Goal: Task Accomplishment & Management: Manage account settings

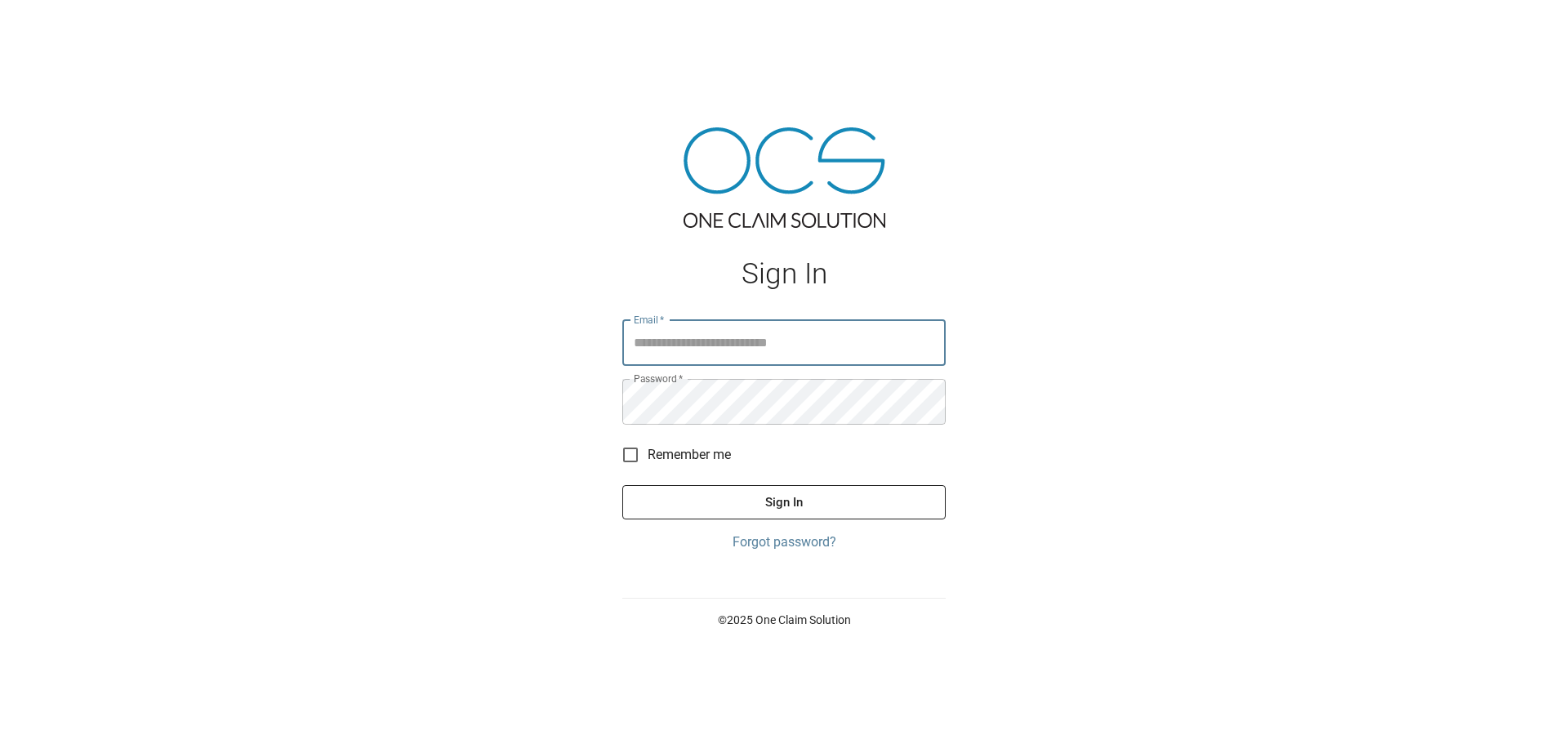
click at [802, 320] on input "Email   *" at bounding box center [784, 343] width 323 height 46
type input "**********"
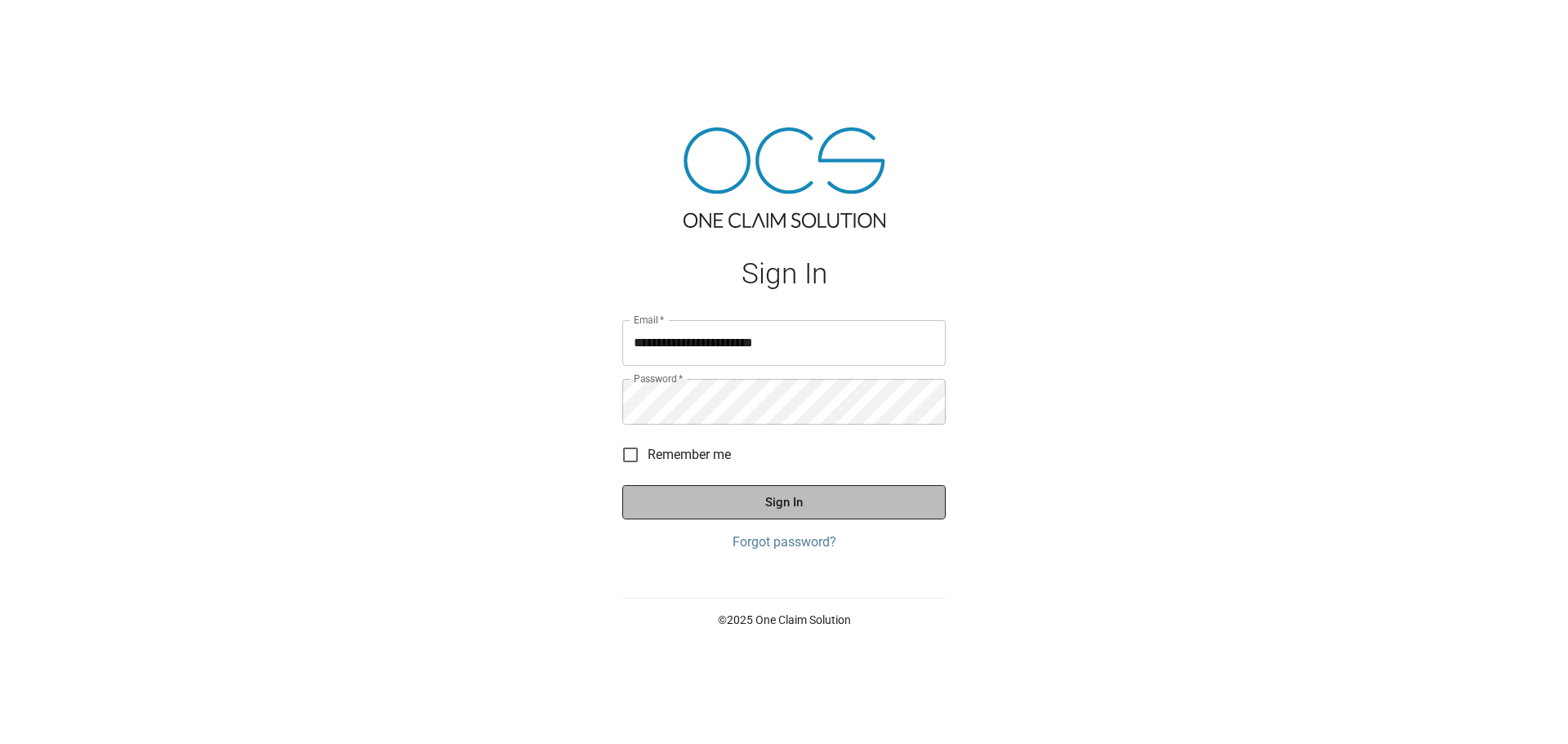
click at [807, 506] on button "Sign In" at bounding box center [784, 501] width 323 height 34
